Goal: Transaction & Acquisition: Purchase product/service

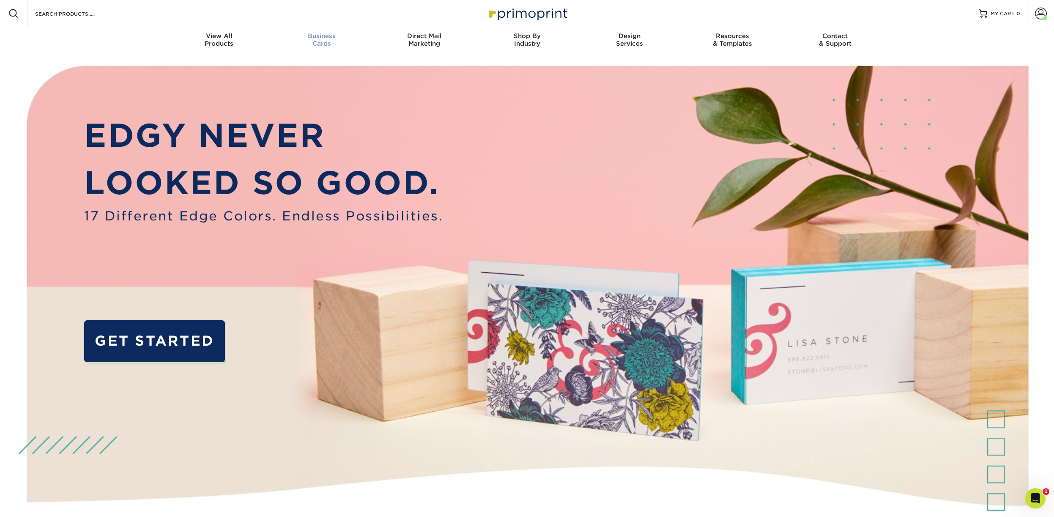
click at [332, 36] on span "Business" at bounding box center [321, 36] width 103 height 8
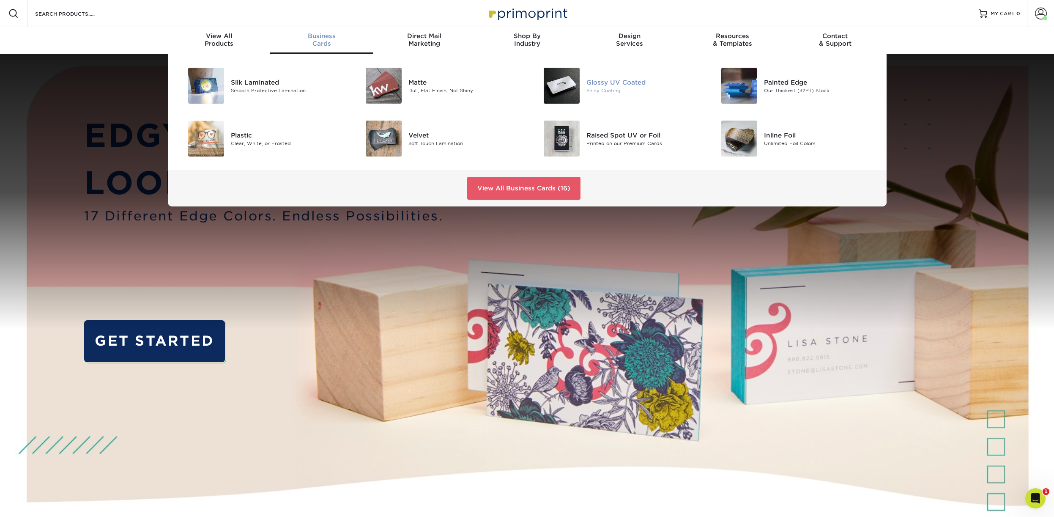
click at [601, 84] on div "Glossy UV Coated" at bounding box center [643, 81] width 112 height 9
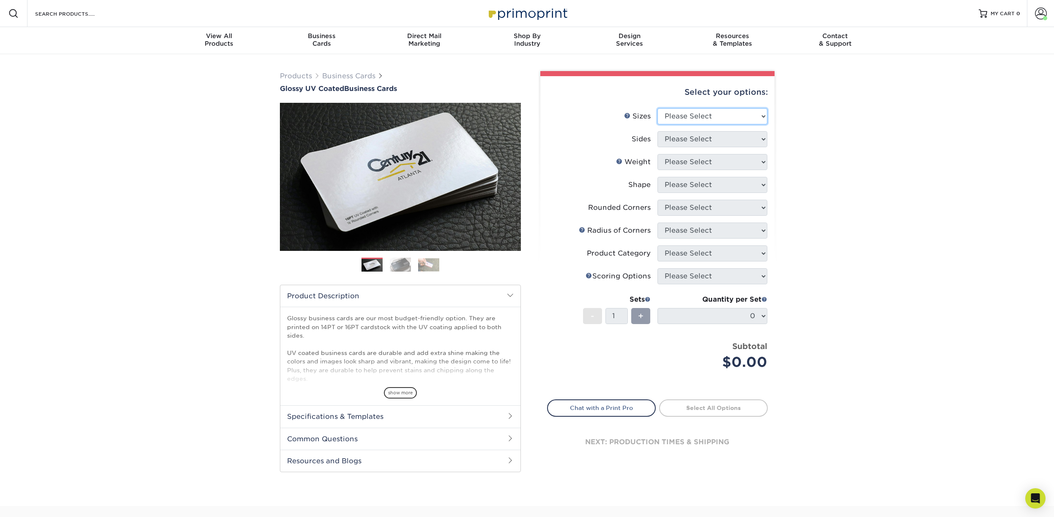
click at [658, 108] on select "Please Select 1.5" x 3.5" - Mini 1.75" x 3.5" - Mini 2" x 2" - Square 2" x 3" -…" at bounding box center [713, 116] width 110 height 16
select select "2.00x3.50"
click option "2" x 3.5" - Standard" at bounding box center [0, 0] width 0 height 0
select select "13abbda7-1d64-4f25-8bb2-c179b224825d"
click at [658, 154] on select "Please Select 16PT 14PT" at bounding box center [713, 162] width 110 height 16
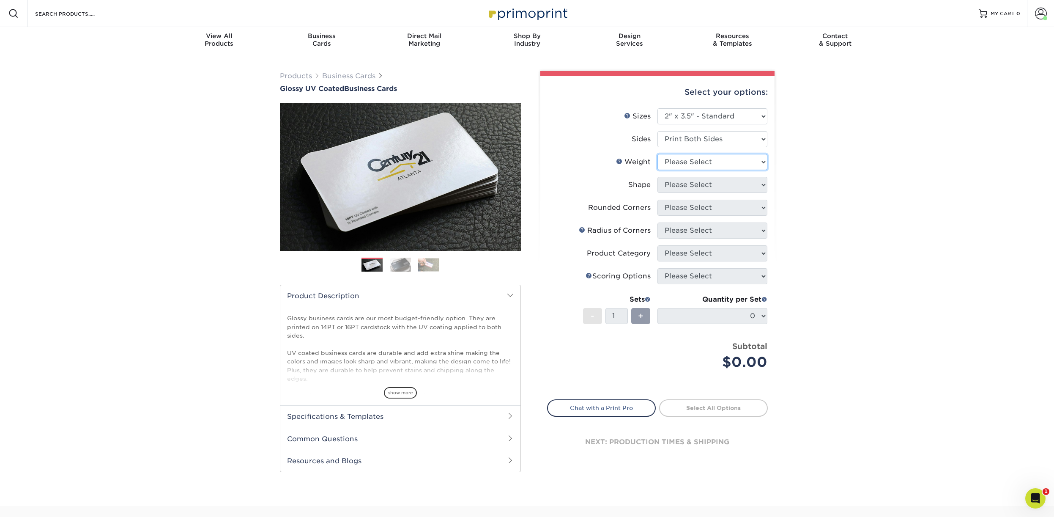
select select "16PT"
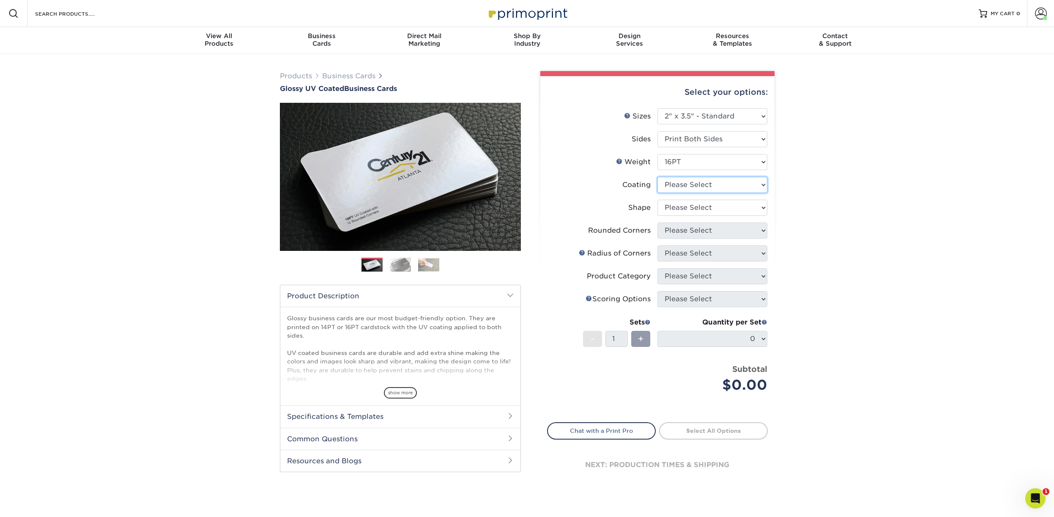
click at [658, 177] on select at bounding box center [713, 185] width 110 height 16
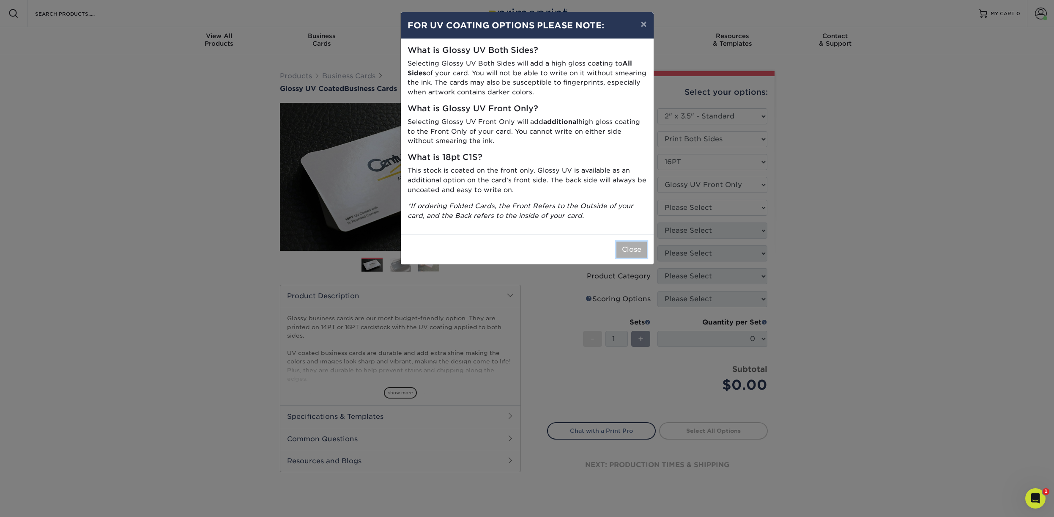
click at [636, 250] on button "Close" at bounding box center [632, 250] width 30 height 16
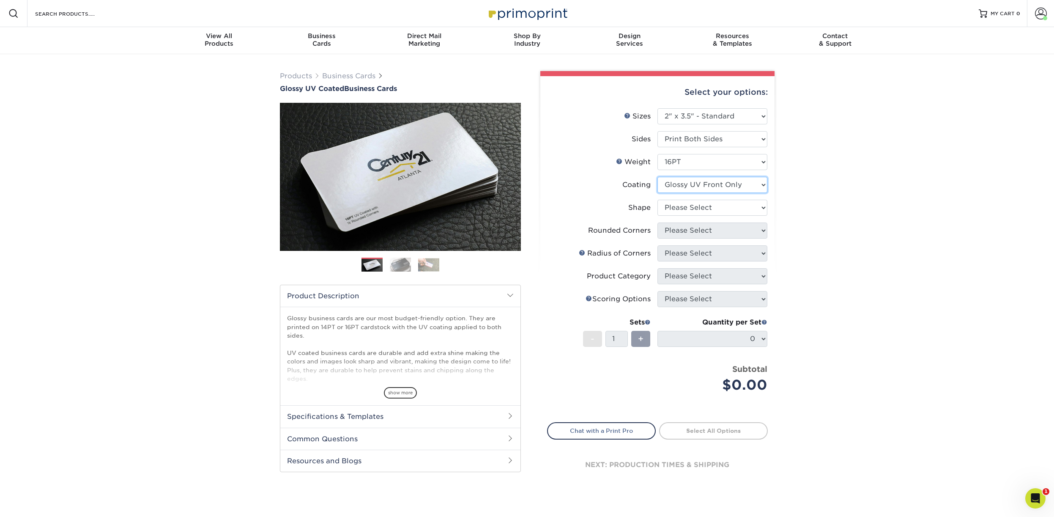
click at [658, 177] on select at bounding box center [713, 185] width 110 height 16
select select "ae367451-b2b8-45df-a344-0f05b6a12993"
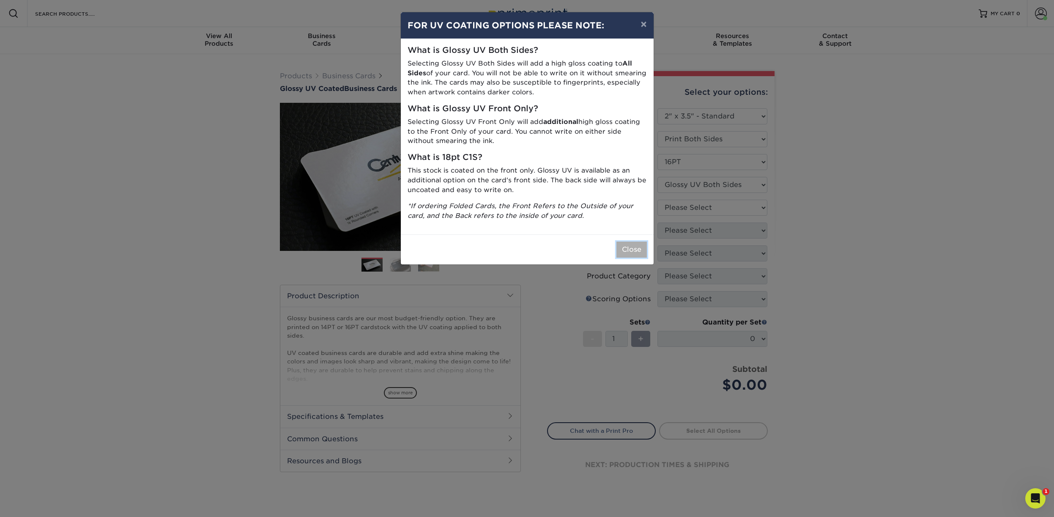
click at [629, 246] on button "Close" at bounding box center [632, 250] width 30 height 16
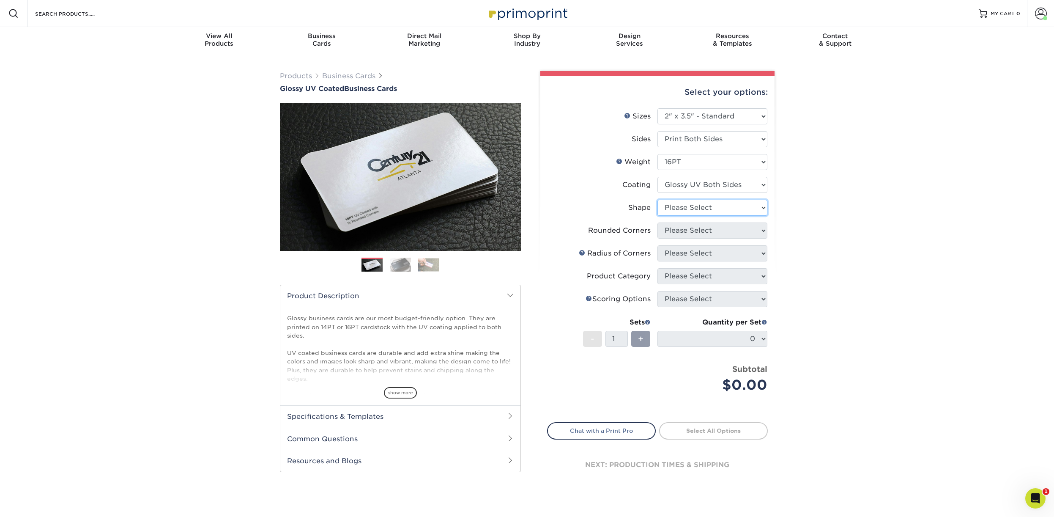
click at [658, 200] on select "Please Select Standard Oval" at bounding box center [713, 208] width 110 height 16
select select "standard"
click at [658, 222] on select "Please Select Yes - Round 2 Corners Yes - Round 4 Corners No" at bounding box center [713, 230] width 110 height 16
select select "0"
click option "No" at bounding box center [0, 0] width 0 height 0
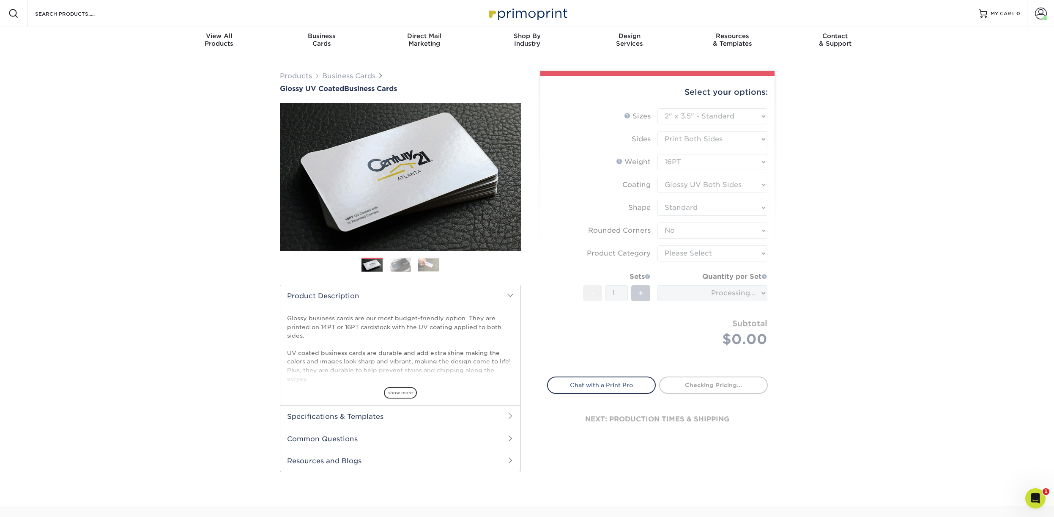
click at [695, 253] on form "Sizes Help Sizes Please Select 1.5" x 3.5" - Mini 1.75" x 3.5" - Mini 2" x 2" -…" at bounding box center [657, 237] width 221 height 258
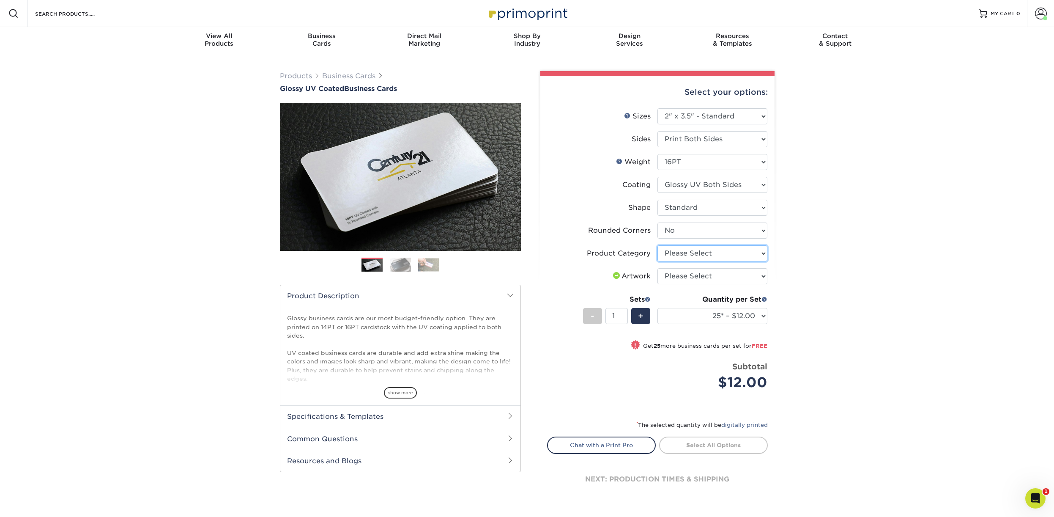
click at [658, 245] on select "Please Select Business Cards" at bounding box center [713, 253] width 110 height 16
select select "3b5148f1-0588-4f88-a218-97bcfdce65c1"
click option "Business Cards" at bounding box center [0, 0] width 0 height 0
click at [658, 268] on select "Please Select I will upload files I need a design - $100" at bounding box center [713, 276] width 110 height 16
select select "upload"
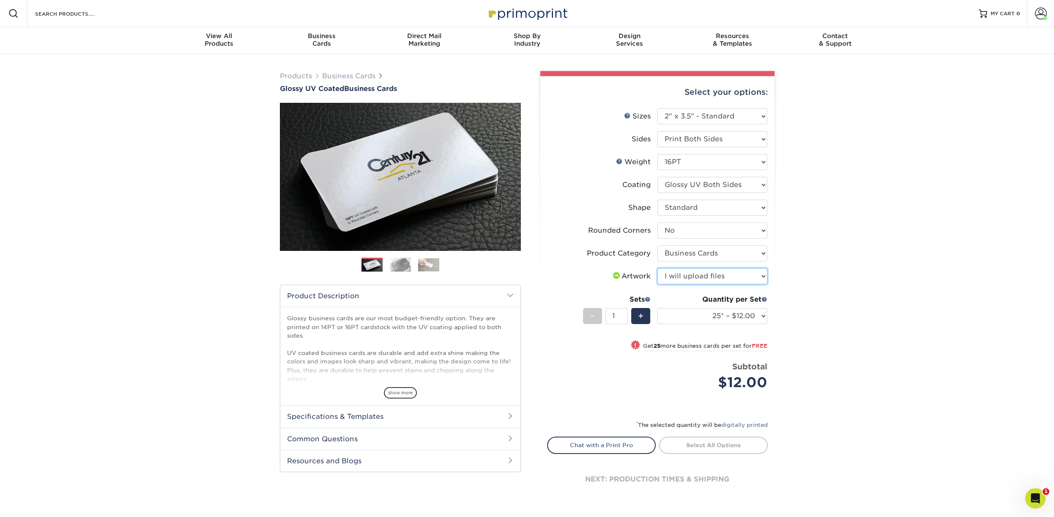
click option "I will upload files" at bounding box center [0, 0] width 0 height 0
click at [658, 308] on select "25* – $12.00 50* – $12.00 100* – $12.00 250* – $21.00 500 – $42.00 1000 – $53.0…" at bounding box center [713, 316] width 110 height 16
select select "1000 – $53.00"
click option "1000 – $53.00" at bounding box center [0, 0] width 0 height 0
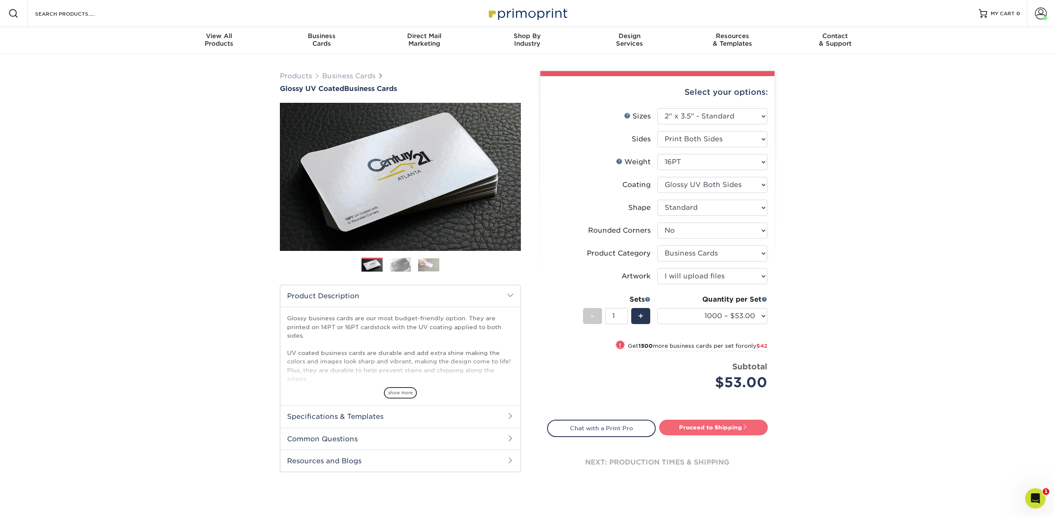
click at [716, 425] on link "Proceed to Shipping" at bounding box center [713, 427] width 109 height 15
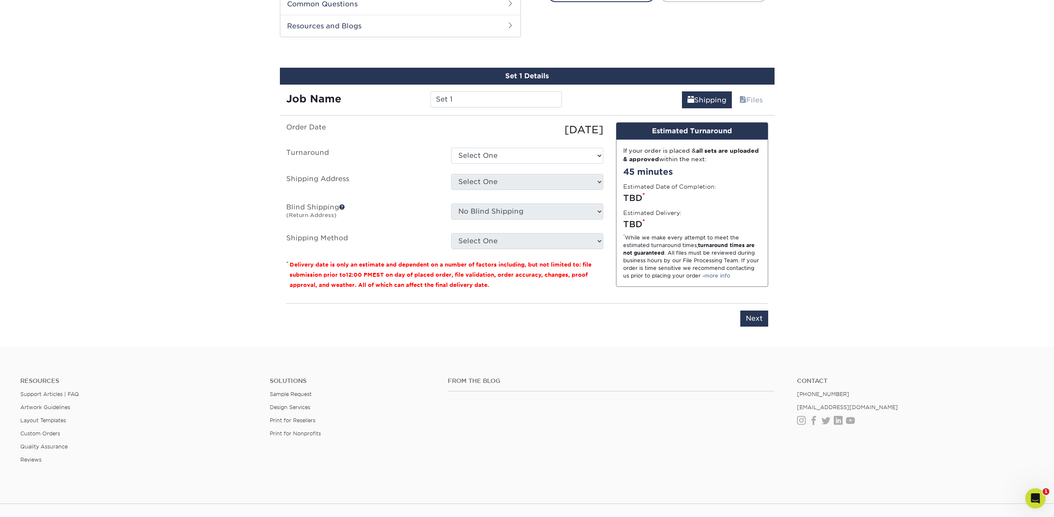
scroll to position [442, 0]
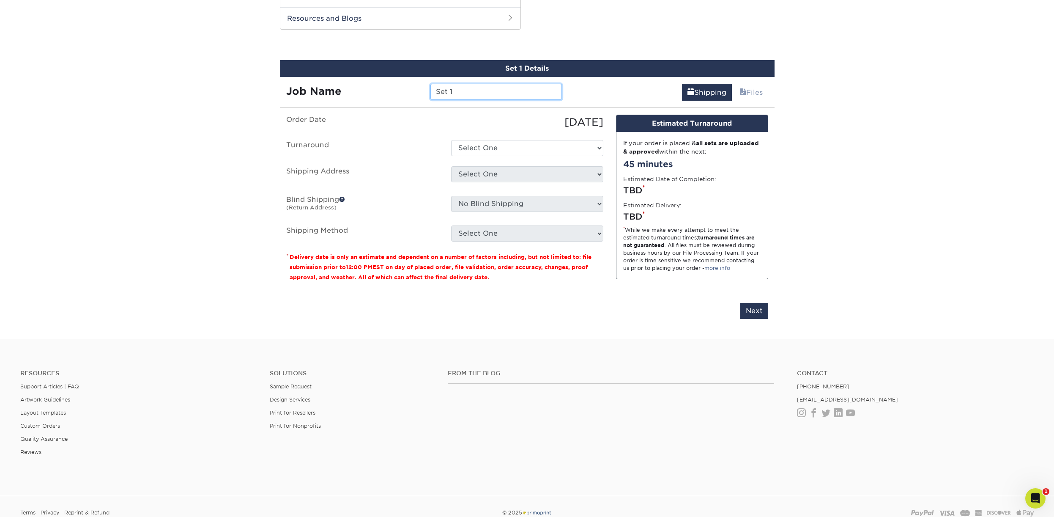
click at [472, 96] on input "Set 1" at bounding box center [497, 92] width 132 height 16
drag, startPoint x: 472, startPoint y: 91, endPoint x: 387, endPoint y: 90, distance: 85.0
click at [431, 89] on input "Set 1" at bounding box center [497, 92] width 132 height 16
paste input "[PERSON_NAME]"
type input "[PERSON_NAME]"
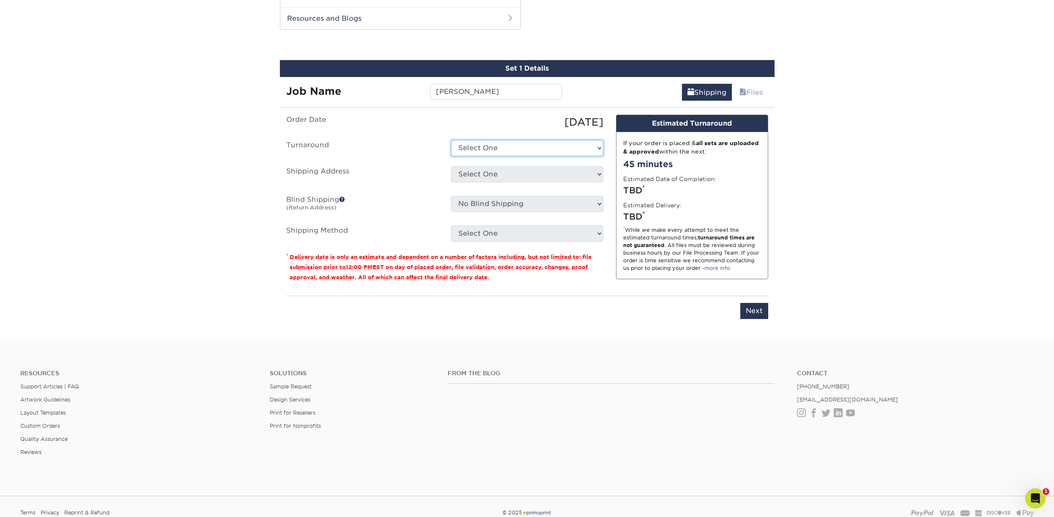
click at [451, 140] on select "Select One 2-4 Business Days 2 Day Next Business Day" at bounding box center [527, 148] width 152 height 16
select select "a4b988fe-bf75-4c9d-ab09-3724192d9116"
click option "Next Business Day" at bounding box center [0, 0] width 0 height 0
click at [451, 166] on select "Select One Lesley Melahn Alyssa Wooley Smith Ana Furtunato Andrew Daniels Andre…" at bounding box center [527, 174] width 152 height 16
select select "newaddress"
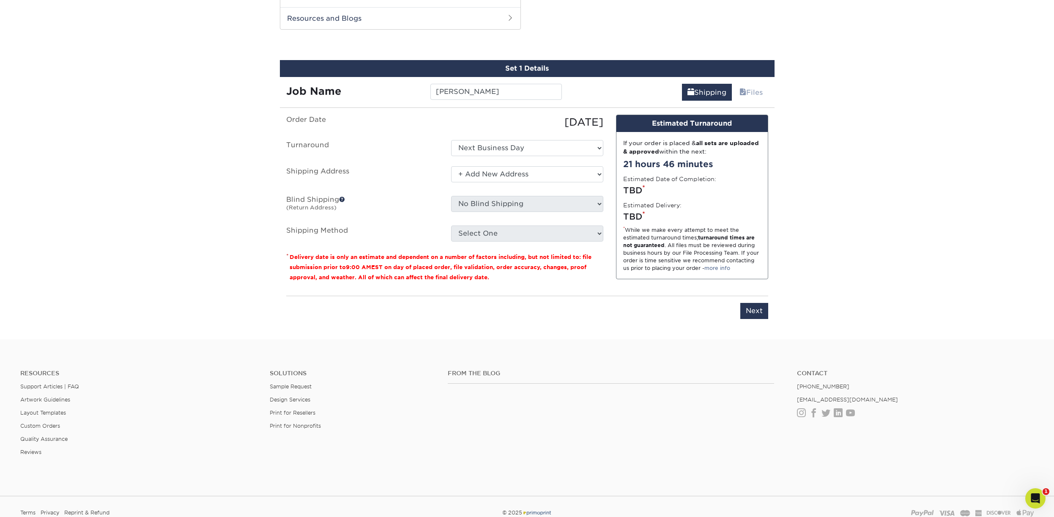
click option "+ Add New Address" at bounding box center [0, 0] width 0 height 0
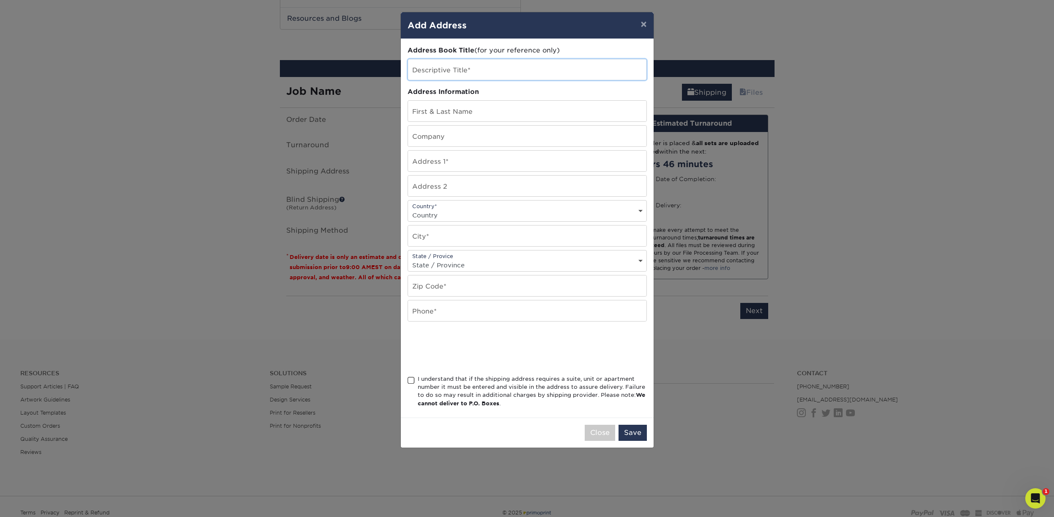
click at [464, 69] on input "text" at bounding box center [527, 69] width 239 height 21
paste input "[PERSON_NAME]"
type input "[PERSON_NAME]"
click at [472, 115] on input "text" at bounding box center [527, 111] width 239 height 21
paste input "[PERSON_NAME]"
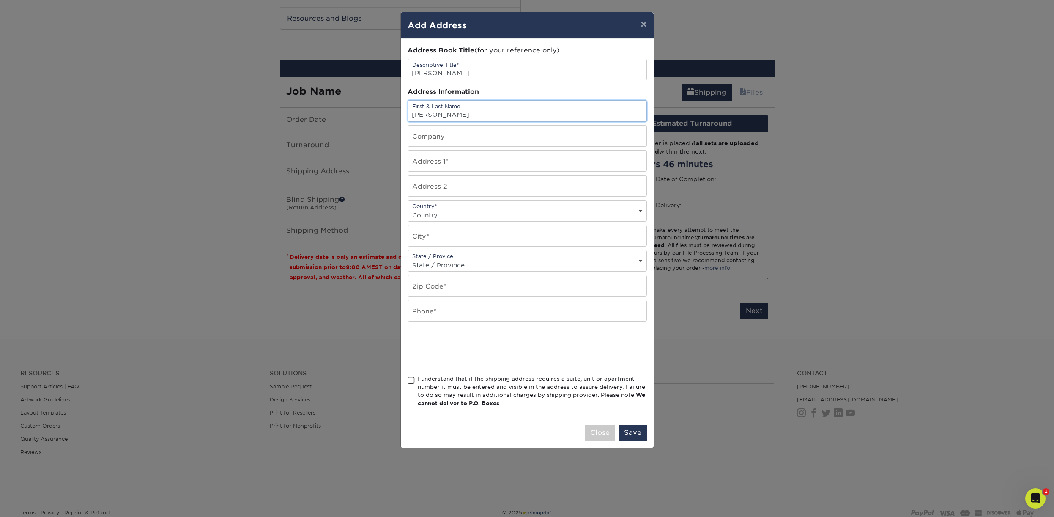
type input "[PERSON_NAME]"
click at [473, 142] on input "text" at bounding box center [527, 136] width 239 height 21
type input "RE/MAX Alliance Group"
type input "10710 FL-54 #C101"
select select "US"
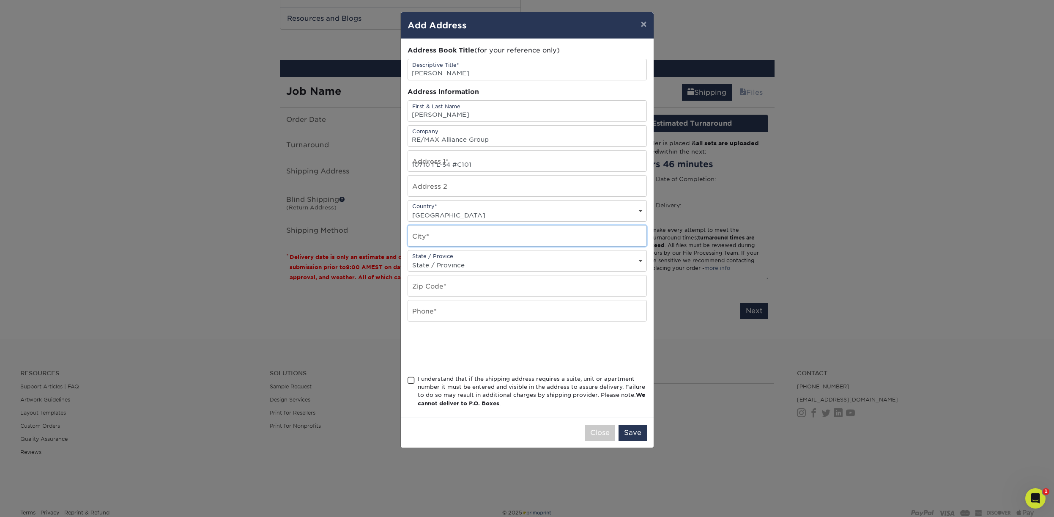
type input "Trinity"
select select "FL"
type input "34655"
type input "7278454321"
click at [411, 382] on span at bounding box center [411, 380] width 7 height 8
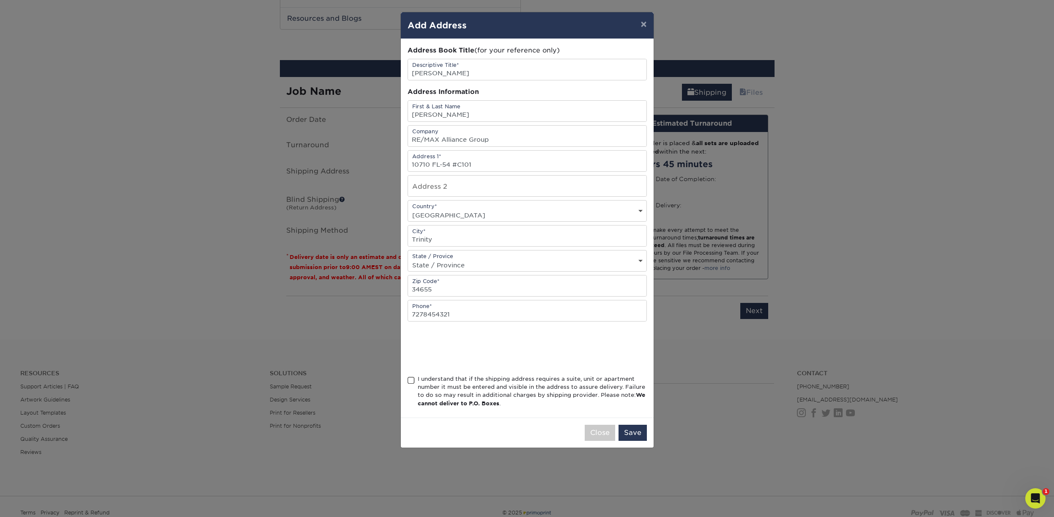
click at [412, 384] on span at bounding box center [411, 380] width 7 height 8
click at [0, 0] on input "I understand that if the shipping address requires a suite, unit or apartment n…" at bounding box center [0, 0] width 0 height 0
click at [638, 434] on button "Save" at bounding box center [633, 433] width 28 height 16
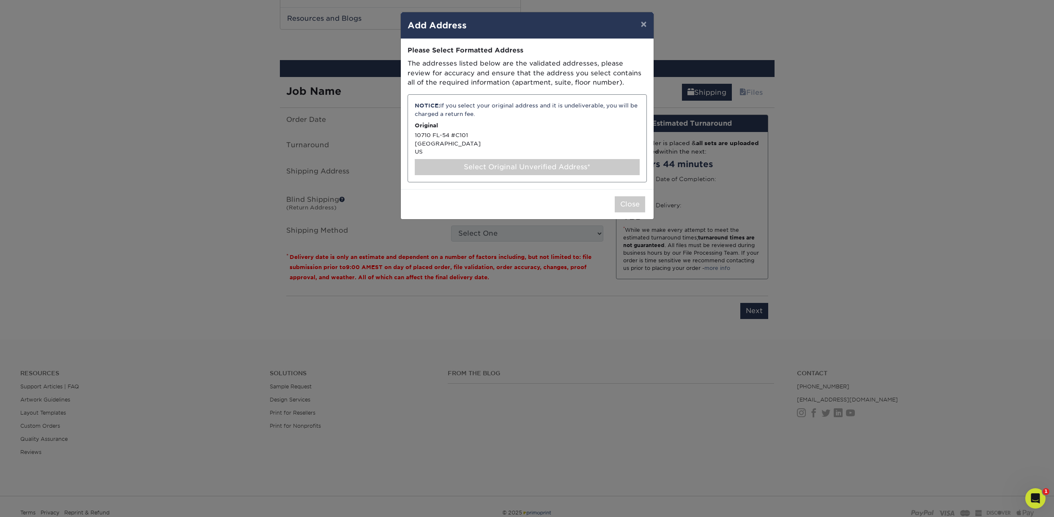
click at [456, 135] on div "NOTICE: If you select your original address and it is undeliverable, you will b…" at bounding box center [527, 138] width 239 height 88
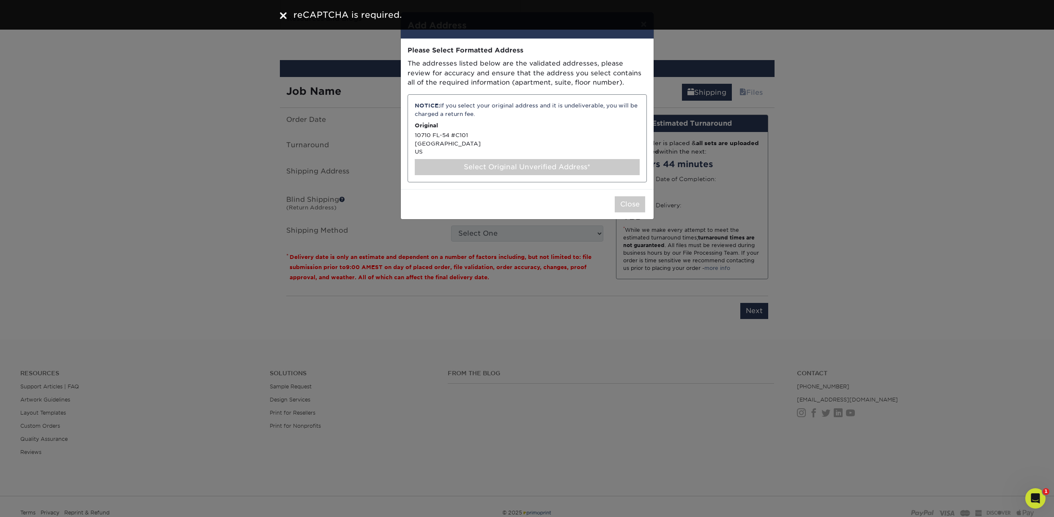
click at [525, 155] on div "NOTICE: If you select your original address and it is undeliverable, you will b…" at bounding box center [527, 138] width 239 height 88
click at [524, 165] on div "Select Original Unverified Address*" at bounding box center [527, 167] width 225 height 16
click at [622, 203] on button "Close" at bounding box center [630, 204] width 30 height 16
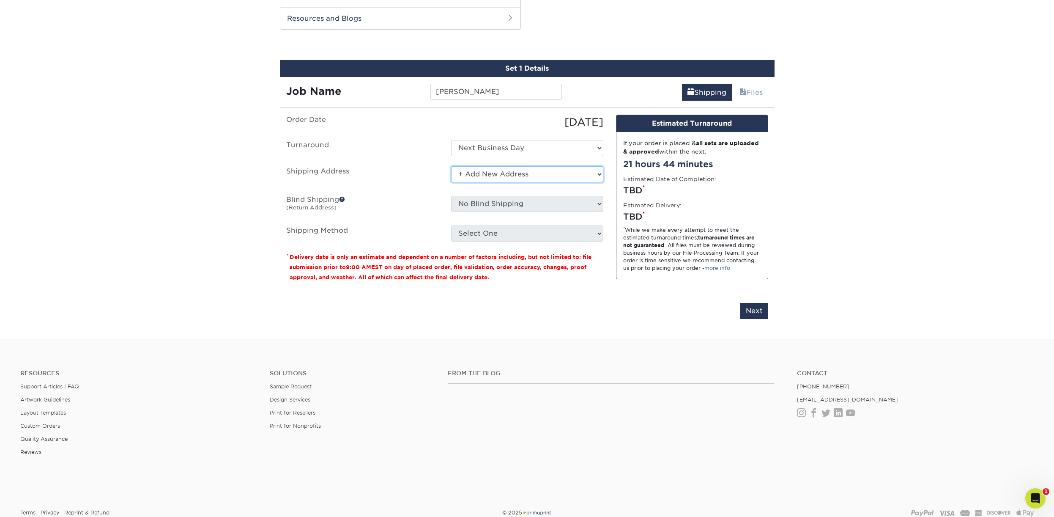
click at [451, 166] on select "Select One Lesley Melahn Alyssa Wooley Smith Ana Furtunato Andrew Daniels Andre…" at bounding box center [527, 174] width 152 height 16
click option "+ Add New Address" at bounding box center [0, 0] width 0 height 0
click at [451, 166] on select "Select One Lesley Melahn Alyssa Wooley Smith Ana Furtunato Andrew Daniels Andre…" at bounding box center [527, 174] width 152 height 16
click at [488, 166] on select "Select One Lesley Melahn Alyssa Wooley Smith Ana Furtunato Andrew Daniels Andre…" at bounding box center [527, 174] width 152 height 16
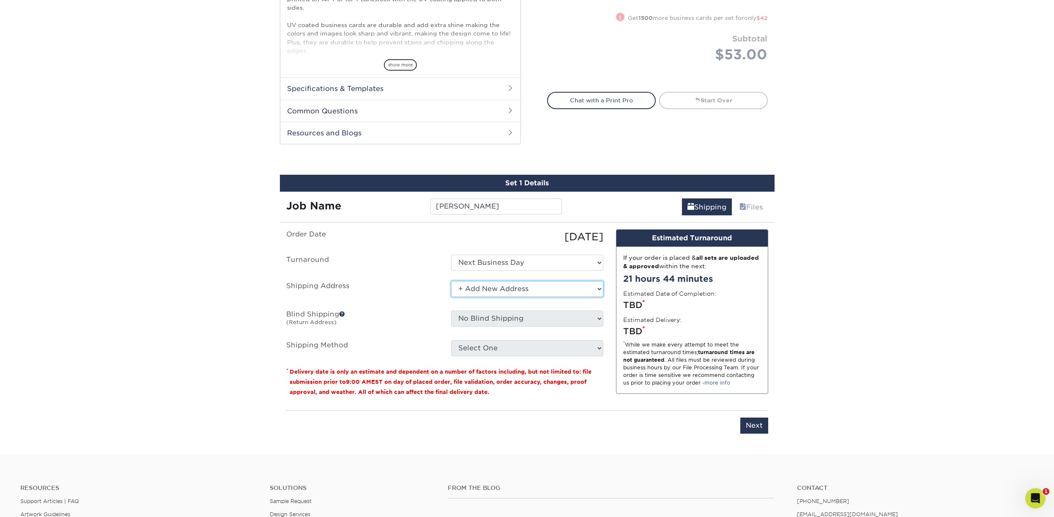
scroll to position [296, 0]
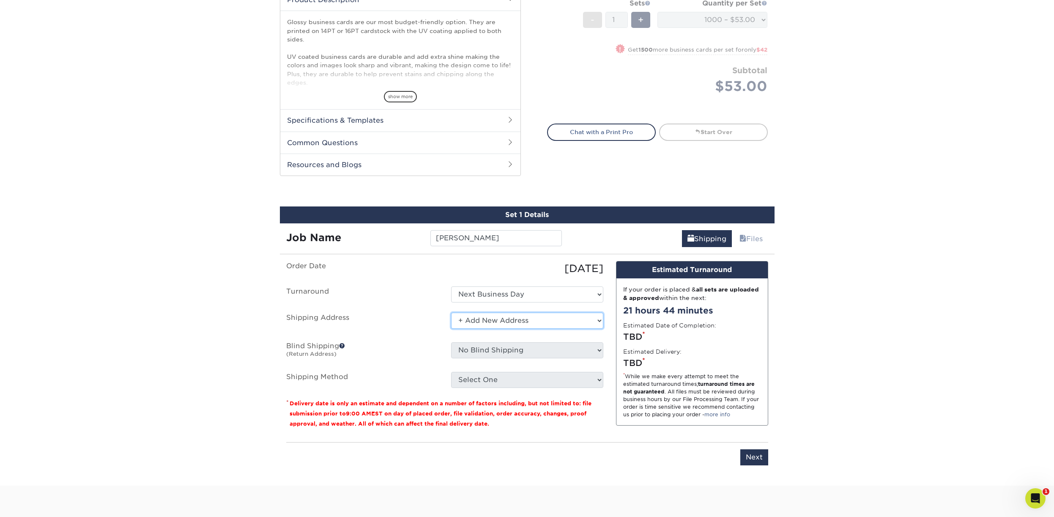
click at [451, 313] on select "Select One Lesley Melahn Alyssa Wooley Smith Ana Furtunato Andrew Daniels Andre…" at bounding box center [527, 321] width 152 height 16
click option "+ Add New Address" at bounding box center [0, 0] width 0 height 0
click at [548, 280] on ul "Order Date 09/18/2025 Turnaround Select One 2-4 Business Days 2 Day Next Busine…" at bounding box center [444, 324] width 317 height 127
click at [451, 286] on select "Select One 2-4 Business Days 2 Day Next Business Day" at bounding box center [527, 294] width 152 height 16
click option "Next Business Day" at bounding box center [0, 0] width 0 height 0
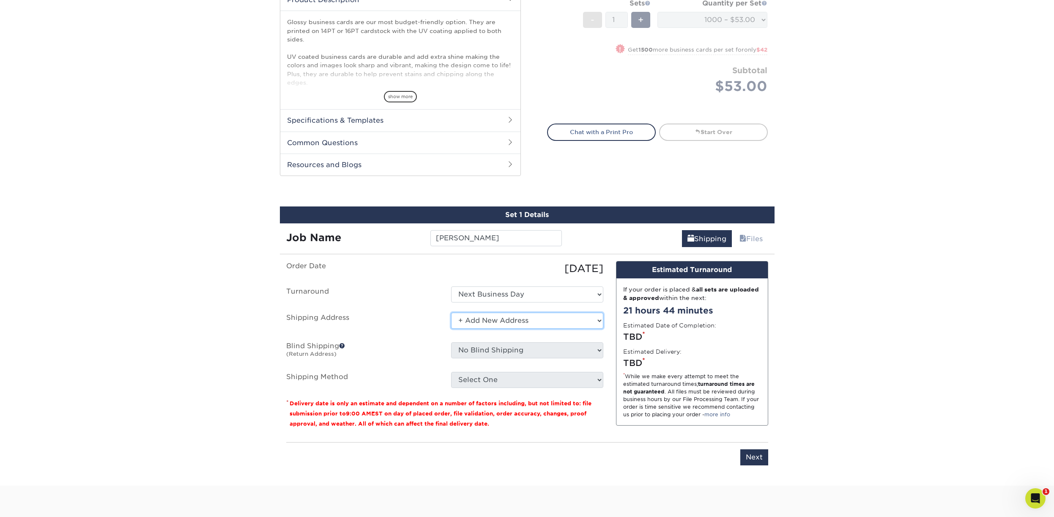
click at [451, 313] on select "Select One Lesley Melahn Alyssa Wooley Smith Ana Furtunato Andrew Daniels Andre…" at bounding box center [527, 321] width 152 height 16
click option "+ Add New Address" at bounding box center [0, 0] width 0 height 0
click at [451, 286] on select "Select One 2-4 Business Days 2 Day Next Business Day" at bounding box center [527, 294] width 152 height 16
click option "Select One" at bounding box center [0, 0] width 0 height 0
click at [451, 286] on select "Select One 2-4 Business Days 2 Day Next Business Day" at bounding box center [527, 294] width 152 height 16
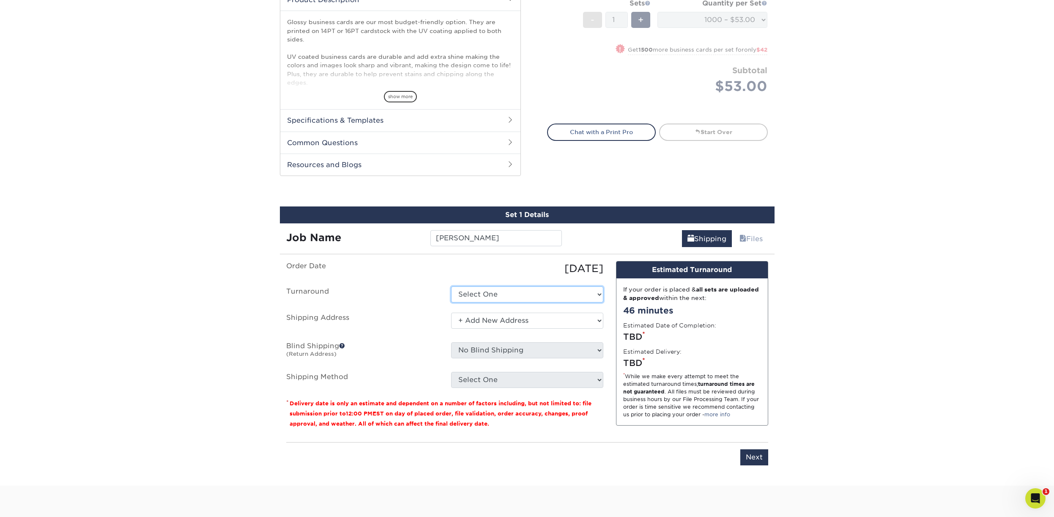
select select "a4b988fe-bf75-4c9d-ab09-3724192d9116"
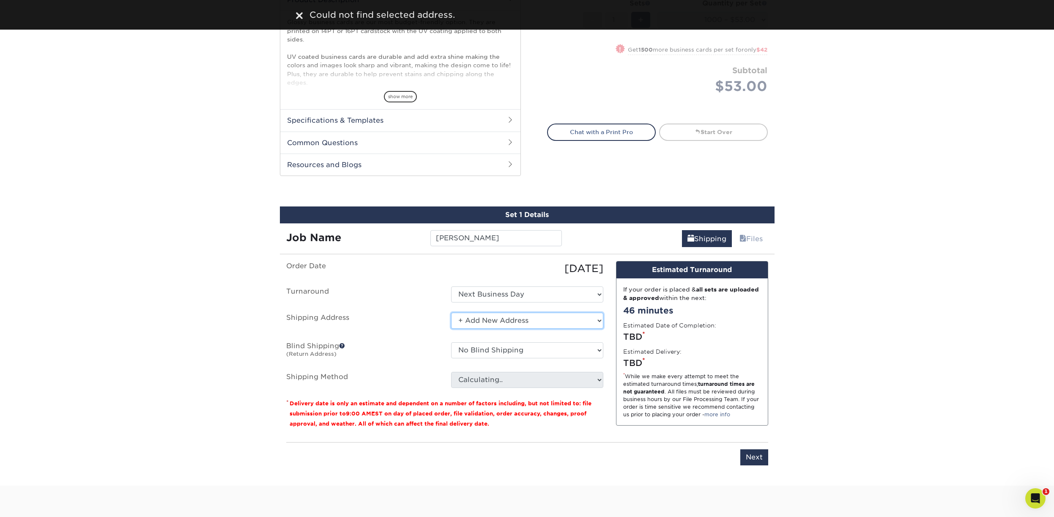
click at [451, 313] on select "Select One Lesley Melahn Alyssa Wooley Smith Ana Furtunato Andrew Daniels Andre…" at bounding box center [527, 321] width 152 height 16
click option "+ Add New Address" at bounding box center [0, 0] width 0 height 0
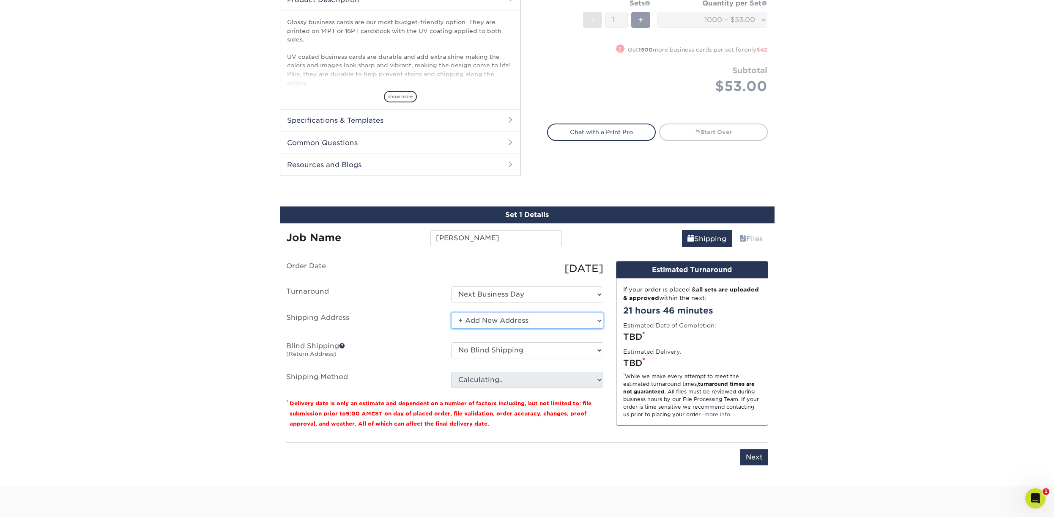
click at [451, 313] on select "Select One Lesley Melahn Alyssa Wooley Smith Ana Furtunato Andrew Daniels Andre…" at bounding box center [527, 321] width 152 height 16
click option "+ Add New Address" at bounding box center [0, 0] width 0 height 0
click at [451, 313] on select "Select One Lesley Melahn Alyssa Wooley Smith Ana Furtunato Andrew Daniels Andre…" at bounding box center [527, 321] width 152 height 16
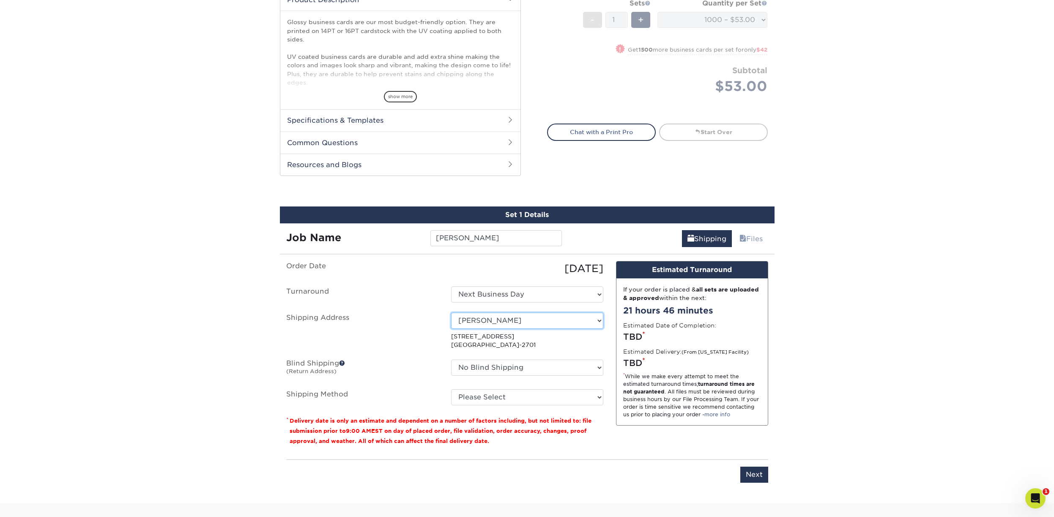
click at [451, 313] on select "Select One Lesley Melahn Alyssa Wooley Smith Ana Furtunato Andrew Daniels Andre…" at bounding box center [527, 321] width 152 height 16
select select "newaddress"
click option "+ Add New Address" at bounding box center [0, 0] width 0 height 0
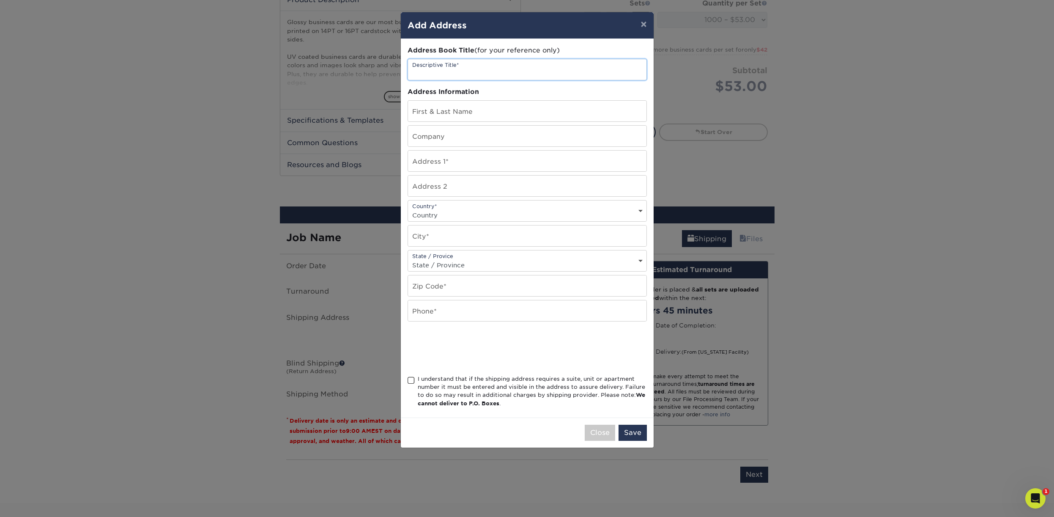
click at [470, 67] on input "text" at bounding box center [527, 69] width 239 height 21
paste input "[PERSON_NAME]"
type input "[PERSON_NAME]"
click at [460, 115] on input "text" at bounding box center [527, 111] width 239 height 21
paste input "[PERSON_NAME]"
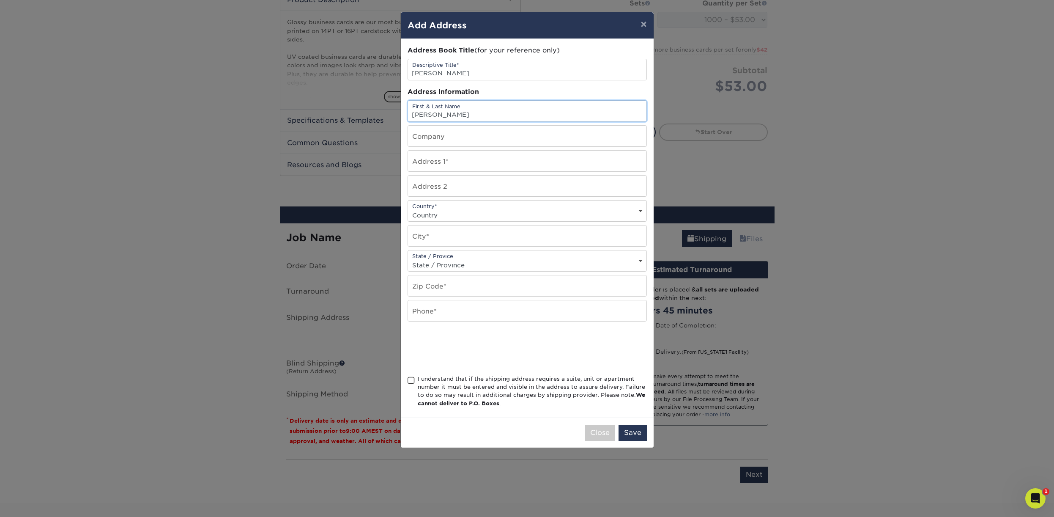
type input "[PERSON_NAME]"
click at [456, 134] on input "text" at bounding box center [527, 136] width 239 height 21
type input "RE/MAX Alliance Group"
type input "10710 FL-54 #C101"
select select "US"
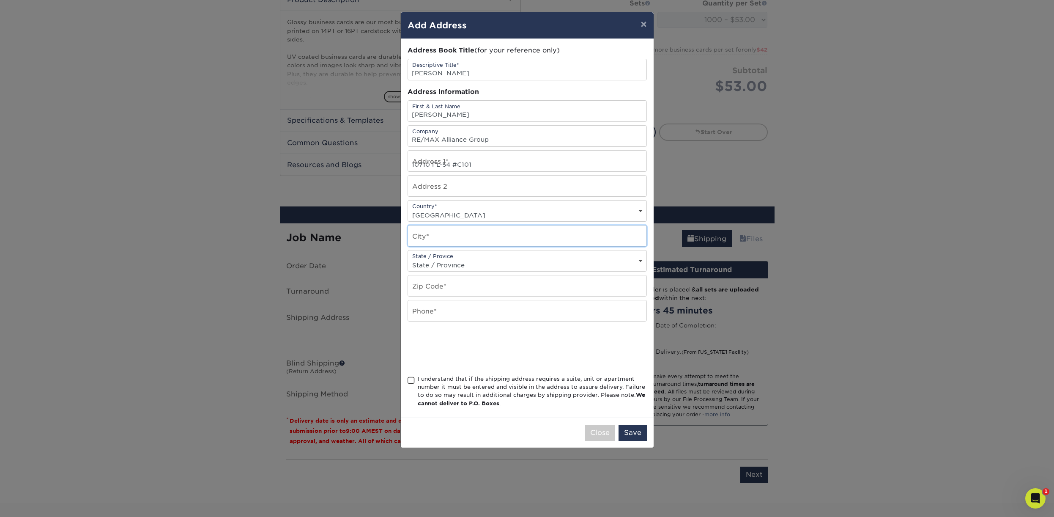
type input "Trinity"
select select "FL"
type input "34655"
type input "7278454321"
click at [409, 382] on span at bounding box center [411, 380] width 7 height 8
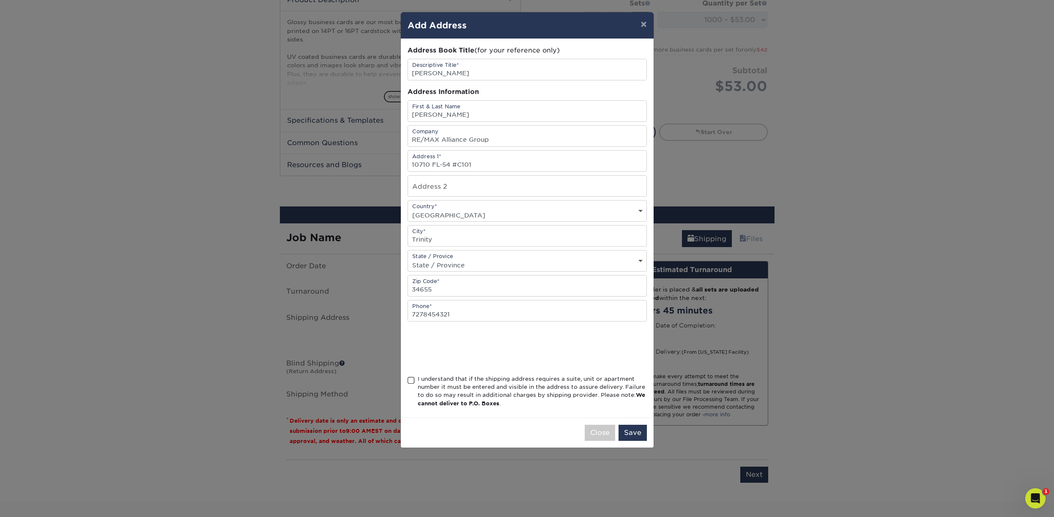
click at [0, 0] on input "I understand that if the shipping address requires a suite, unit or apartment n…" at bounding box center [0, 0] width 0 height 0
click at [637, 436] on button "Save" at bounding box center [633, 433] width 28 height 16
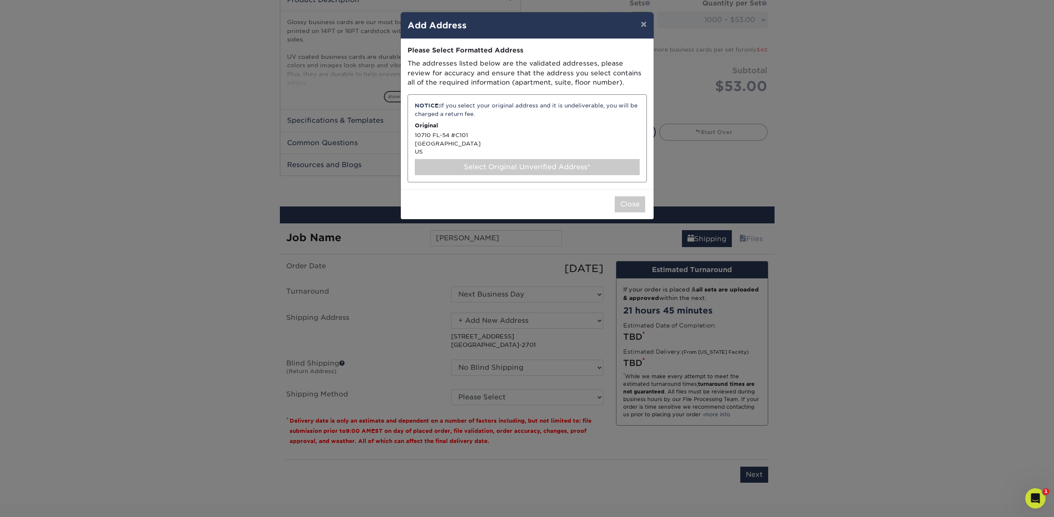
click at [537, 167] on div "Select Original Unverified Address*" at bounding box center [527, 167] width 225 height 16
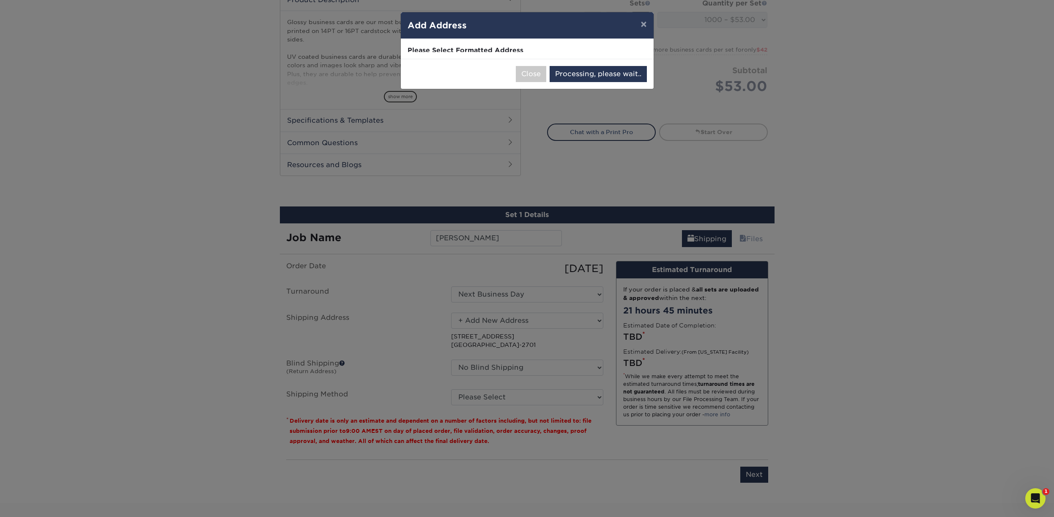
select select "286111"
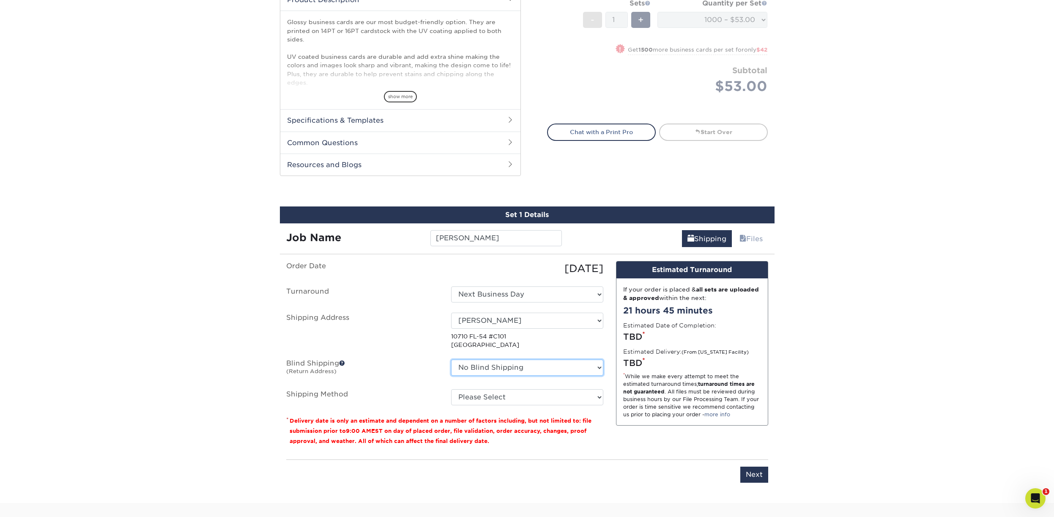
click at [451, 360] on select "No Blind Shipping Lesley Melahn Alyssa Wooley Smith Ana Furtunato Andrew Daniel…" at bounding box center [527, 368] width 152 height 16
select select "146394"
click option "Jessica Blind Shipping" at bounding box center [0, 0] width 0 height 0
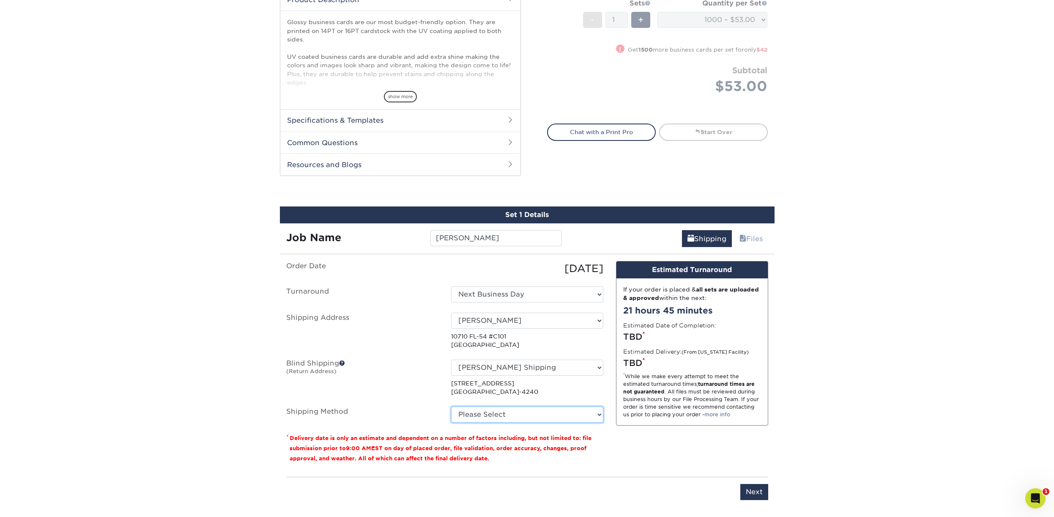
click at [451, 406] on select "Please Select Ground Shipping (+$8.96) 3 Day Shipping Service (+$20.04) 2 Day A…" at bounding box center [527, 414] width 152 height 16
select select "03"
click option "Ground Shipping (+$8.96)" at bounding box center [0, 0] width 0 height 0
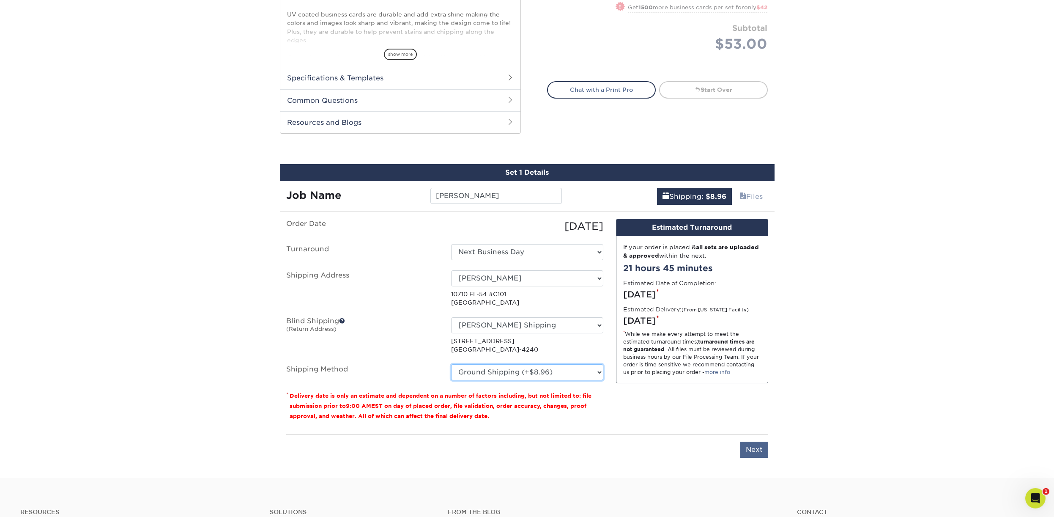
scroll to position [339, 0]
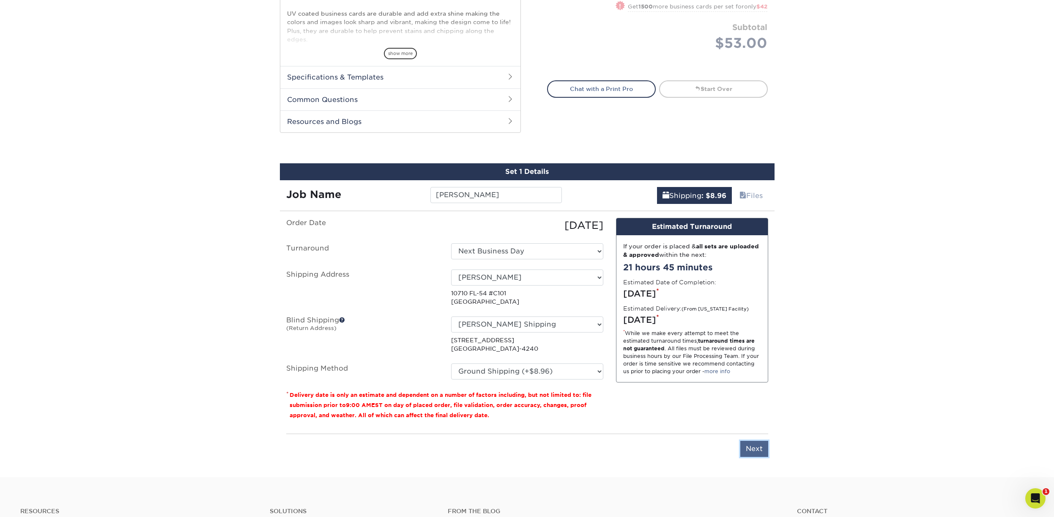
click at [750, 443] on input "Next" at bounding box center [755, 449] width 28 height 16
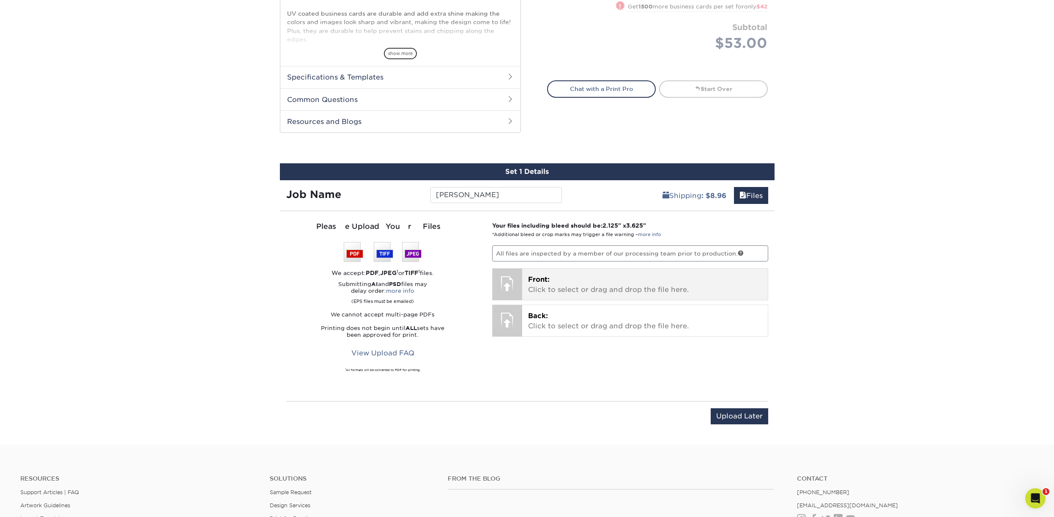
click at [562, 282] on p "Front: Click to select or drag and drop the file here." at bounding box center [645, 284] width 234 height 20
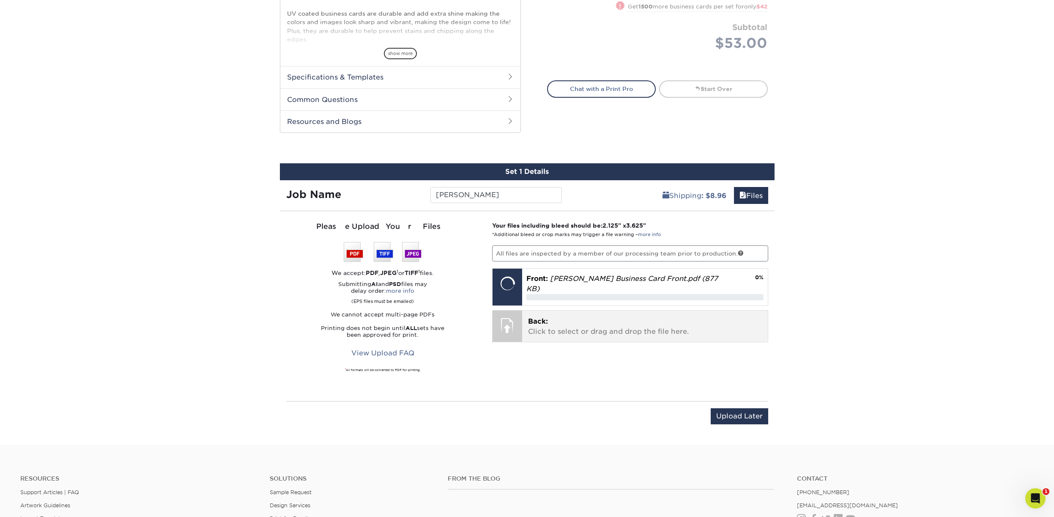
click at [537, 317] on span "Back:" at bounding box center [538, 321] width 20 height 8
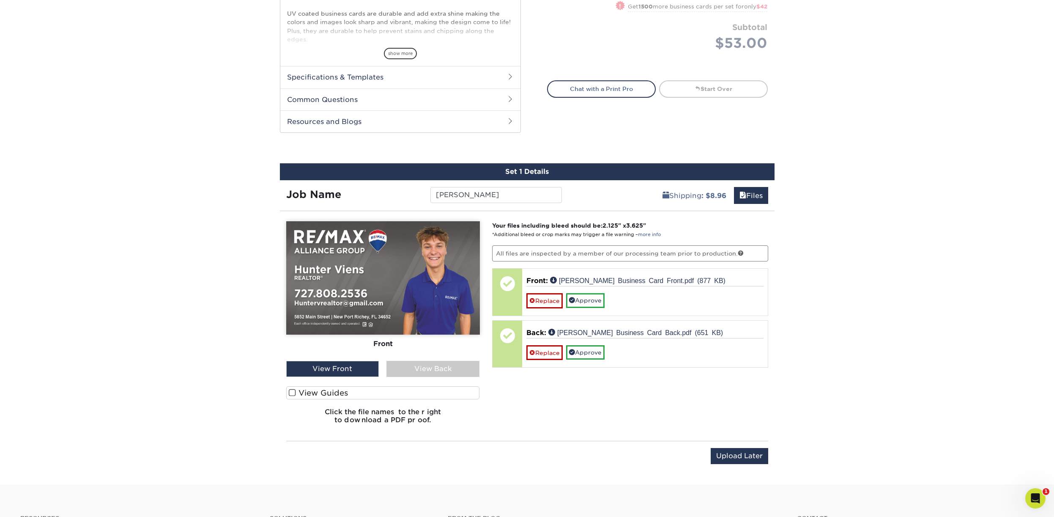
click at [311, 392] on label "View Guides" at bounding box center [383, 392] width 194 height 13
click at [0, 0] on input "View Guides" at bounding box center [0, 0] width 0 height 0
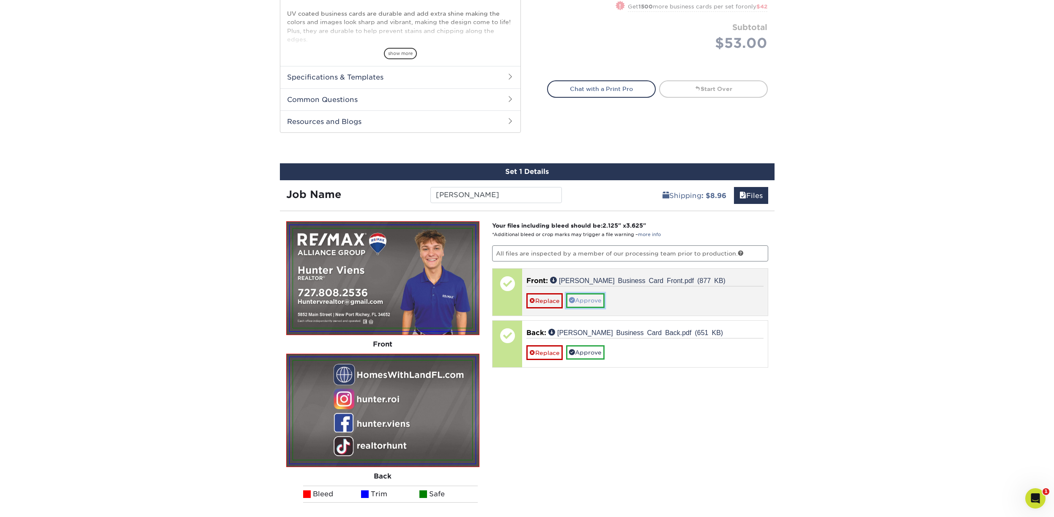
click at [600, 300] on link "Approve" at bounding box center [585, 300] width 38 height 14
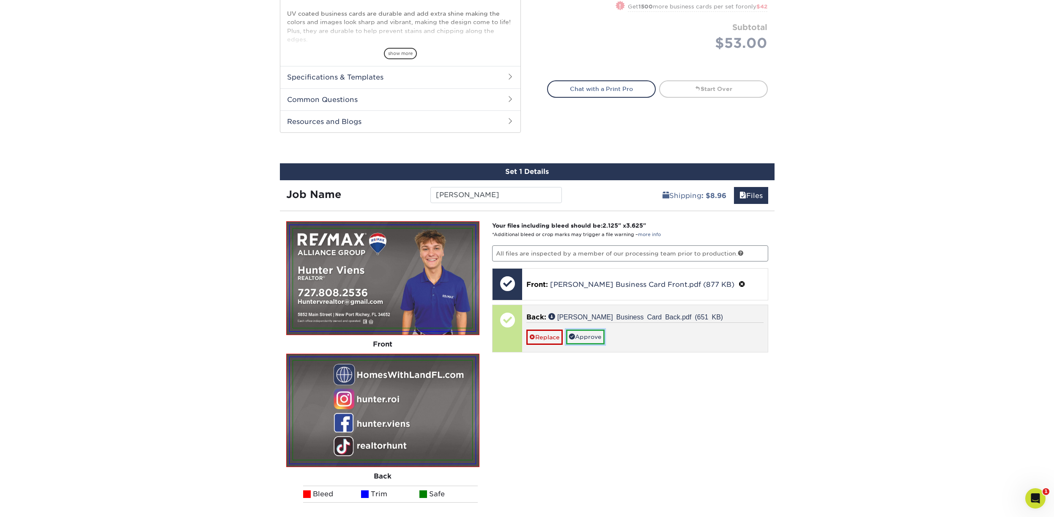
click at [596, 331] on link "Approve" at bounding box center [585, 336] width 38 height 14
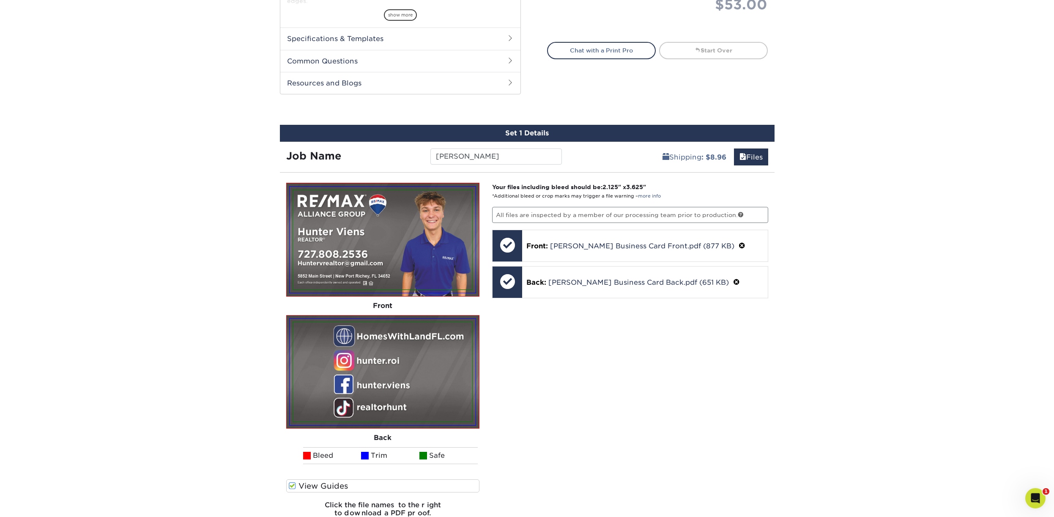
scroll to position [425, 0]
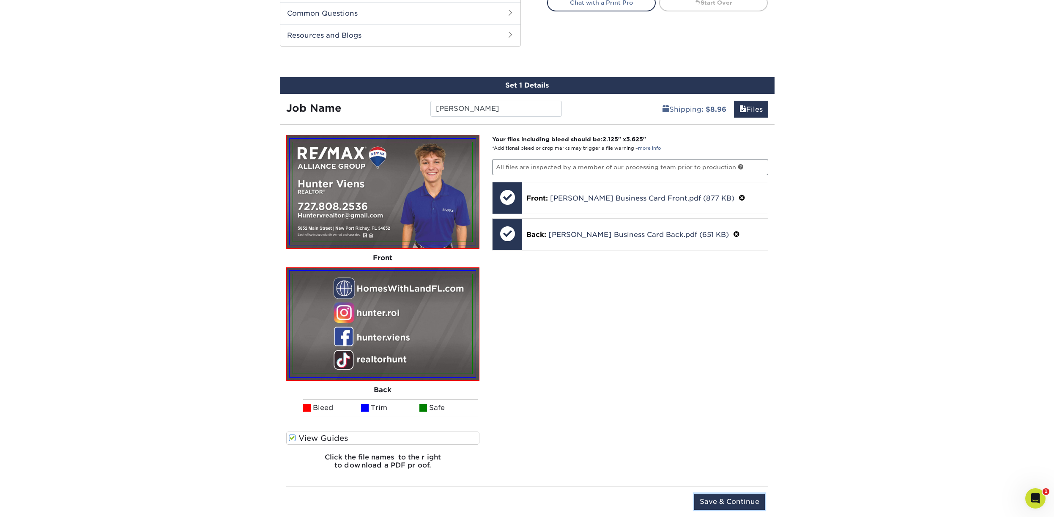
click at [744, 499] on input "Save & Continue" at bounding box center [729, 502] width 71 height 16
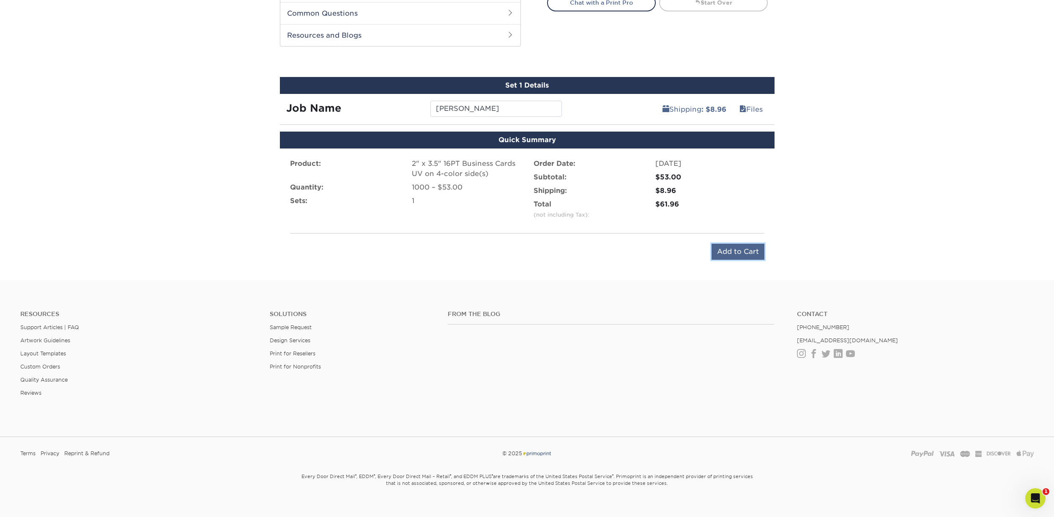
click at [737, 254] on input "Add to Cart" at bounding box center [738, 252] width 53 height 16
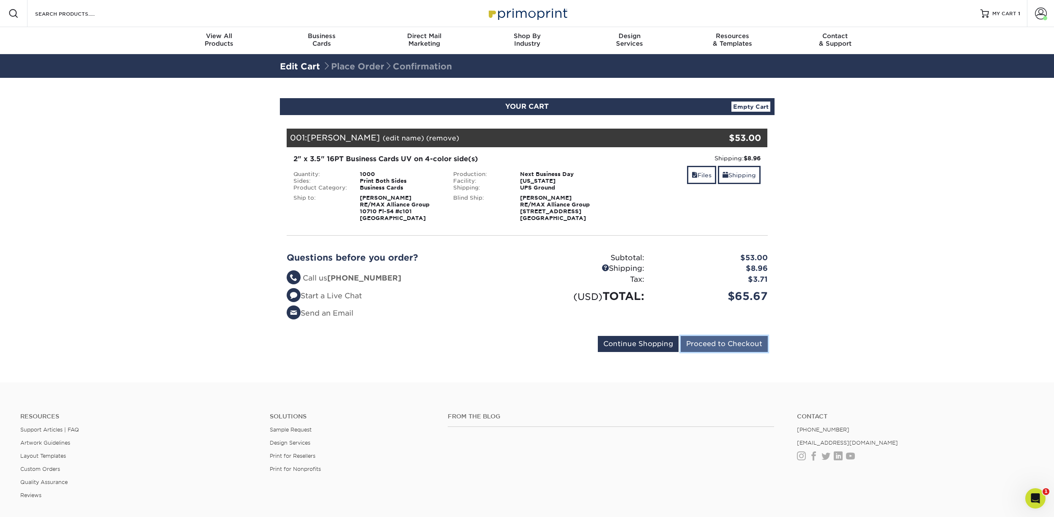
click at [734, 340] on input "Proceed to Checkout" at bounding box center [724, 344] width 87 height 16
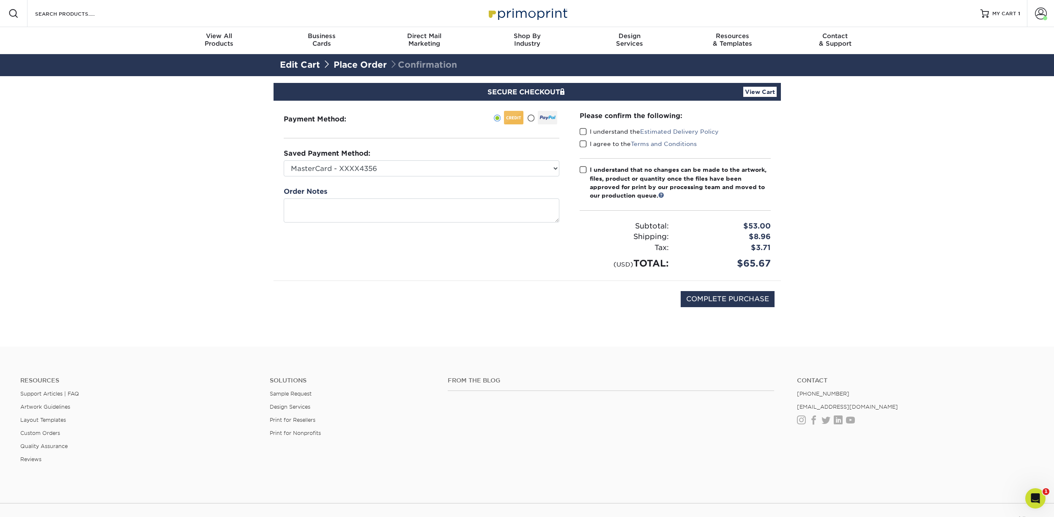
click at [586, 133] on span at bounding box center [583, 132] width 7 height 8
click at [0, 0] on input "I understand the Estimated Delivery Policy" at bounding box center [0, 0] width 0 height 0
click at [585, 146] on span at bounding box center [583, 144] width 7 height 8
click at [0, 0] on input "I agree to the Terms and Conditions" at bounding box center [0, 0] width 0 height 0
click at [585, 169] on span at bounding box center [583, 170] width 7 height 8
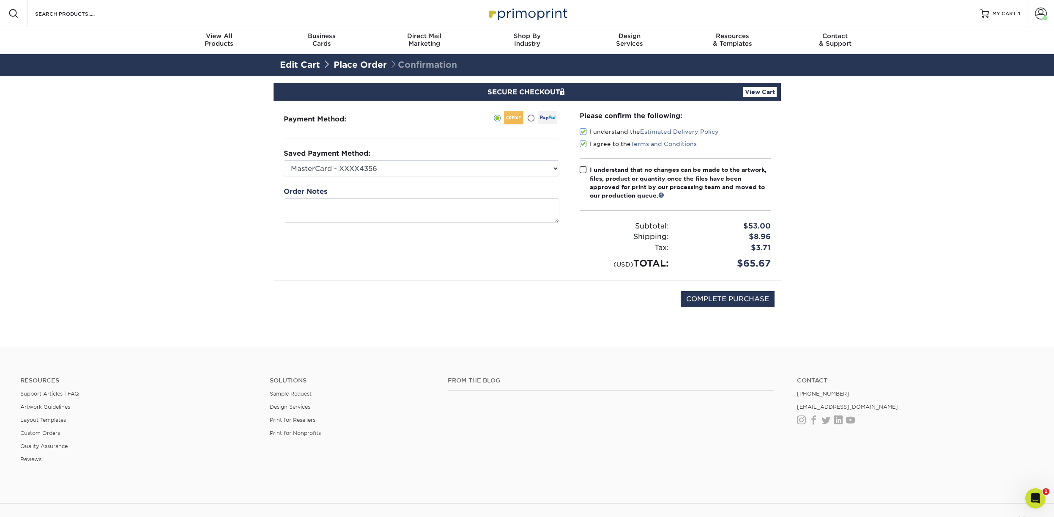
click at [0, 0] on input "I understand that no changes can be made to the artwork, files, product or quan…" at bounding box center [0, 0] width 0 height 0
click at [759, 302] on input "COMPLETE PURCHASE" at bounding box center [728, 299] width 94 height 16
type input "PROCESSING, PLEASE WAIT..."
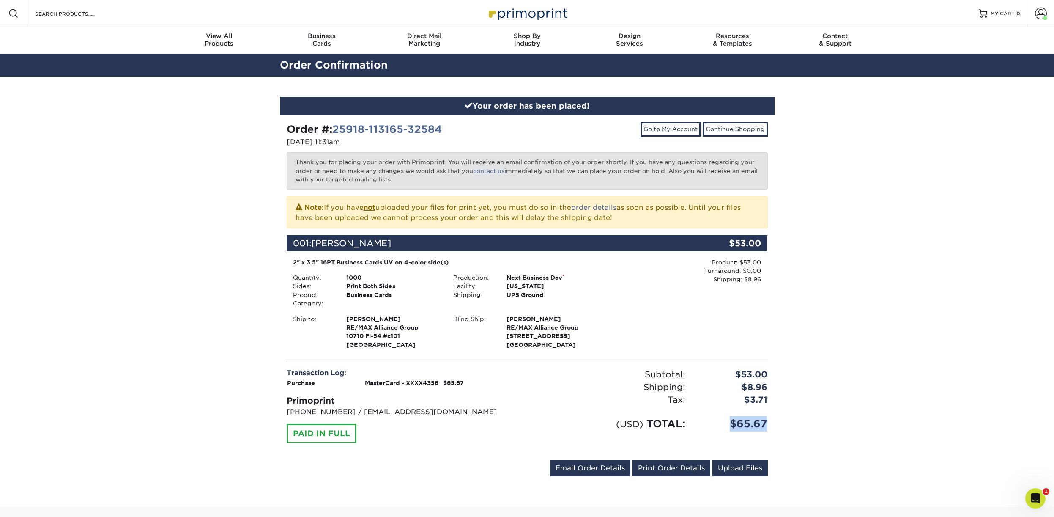
drag, startPoint x: 734, startPoint y: 422, endPoint x: 768, endPoint y: 422, distance: 34.3
click at [768, 423] on div "$65.67" at bounding box center [733, 423] width 82 height 15
copy div "$65.67"
